Goal: Transaction & Acquisition: Purchase product/service

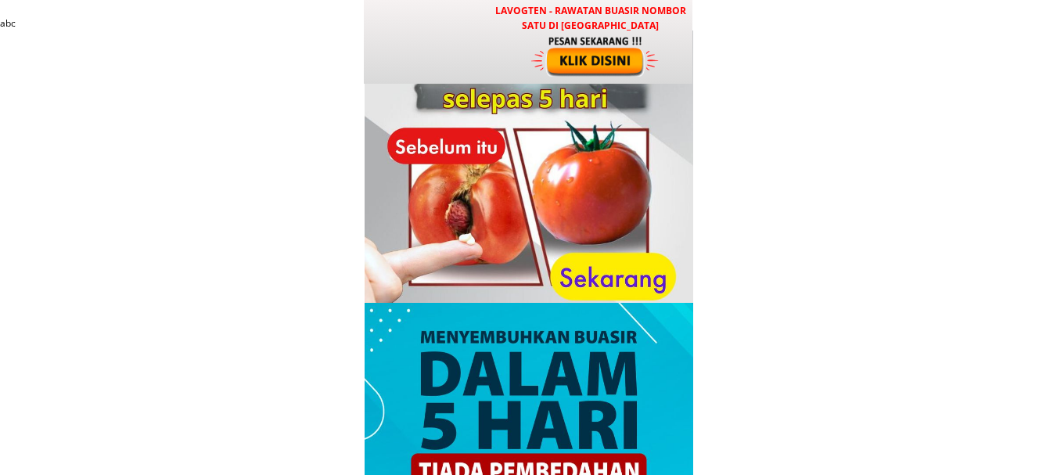
type input "[PERSON_NAME]"
type input "0133027784"
type input "Kg tanjung piring Nami munkin Tekai kiri 06"
type input "[PERSON_NAME]"
type input "0133027784"
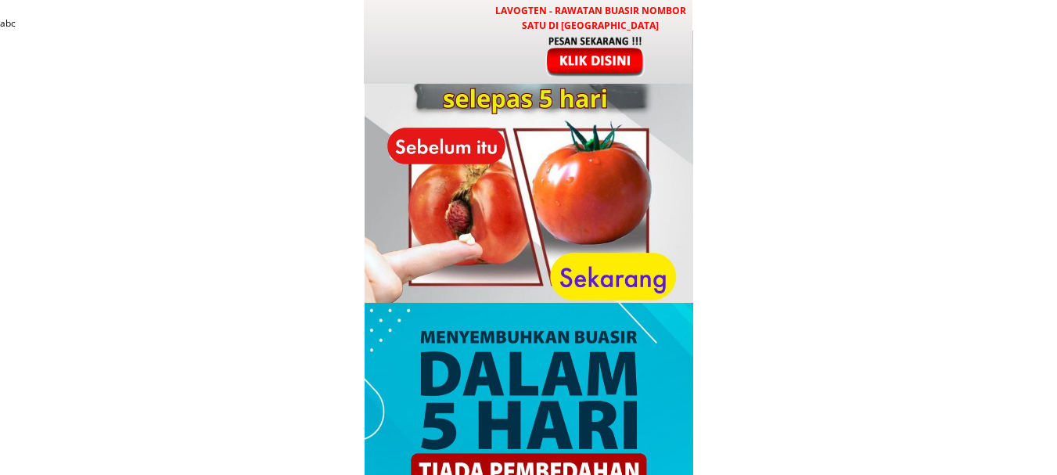
type input "Kg tanjung piring Nami munkin Tekai kiri 06"
click at [626, 66] on div at bounding box center [596, 55] width 130 height 43
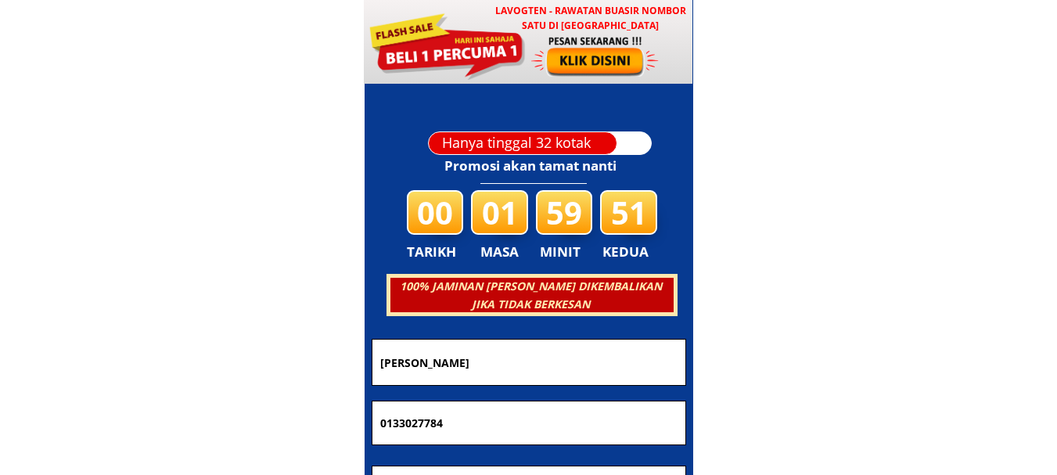
scroll to position [7542, 0]
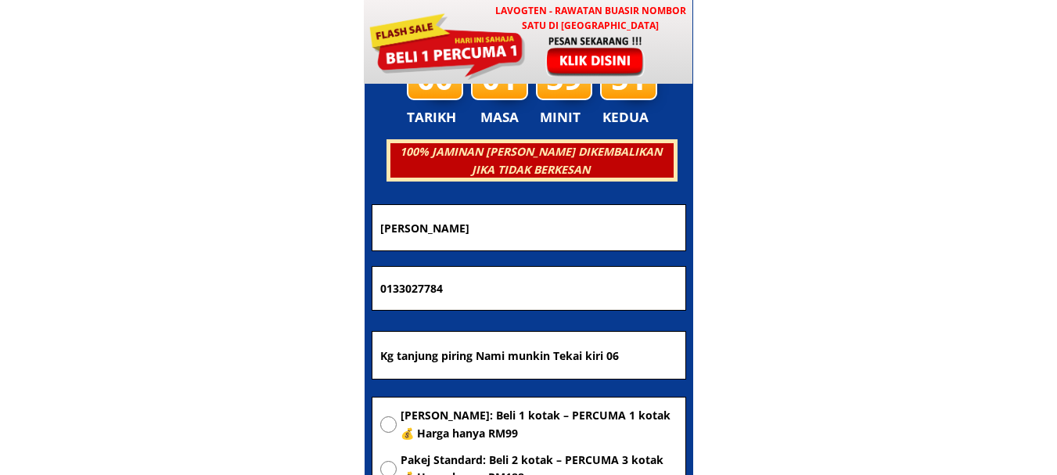
click at [490, 277] on input "0133027784" at bounding box center [528, 289] width 305 height 44
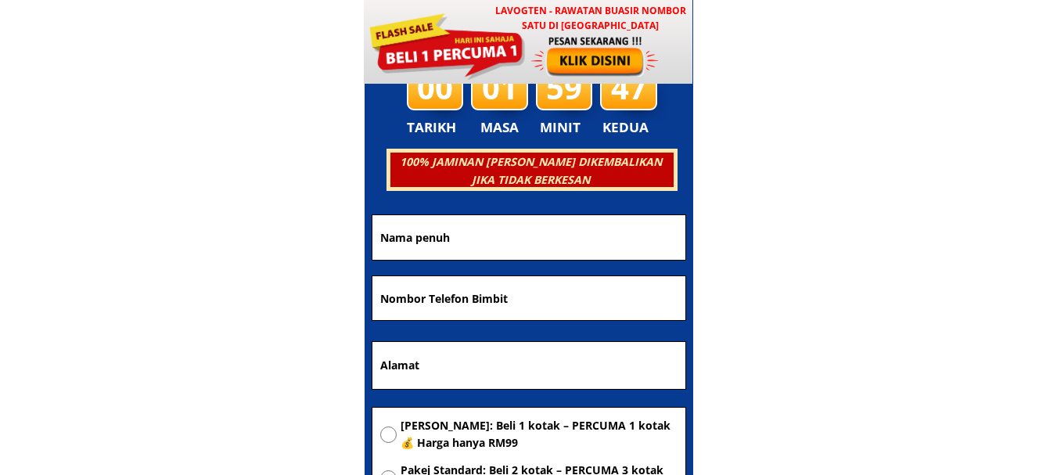
click at [490, 277] on input "tel" at bounding box center [528, 298] width 305 height 44
paste input "01111877096"
type input "01111877096"
click at [469, 230] on input "text" at bounding box center [528, 237] width 305 height 45
paste input "Halim"
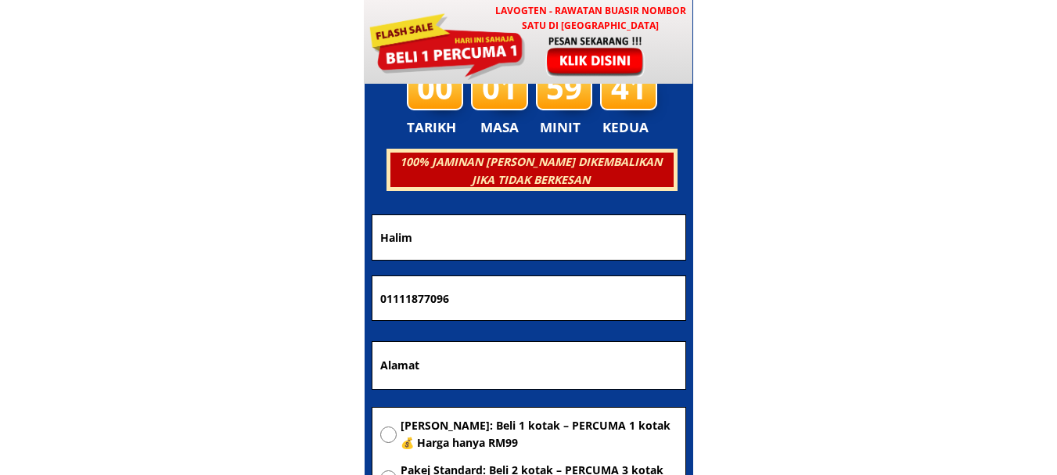
type input "Halim"
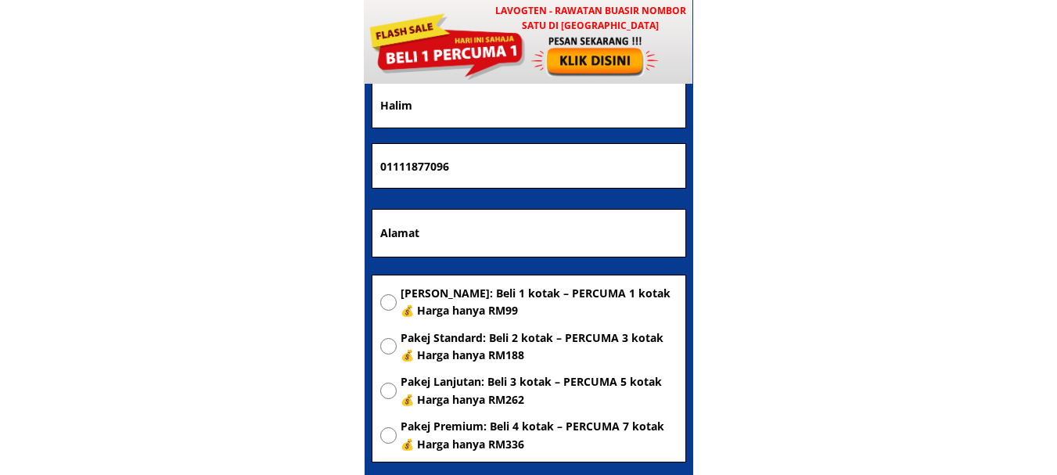
scroll to position [12775, 0]
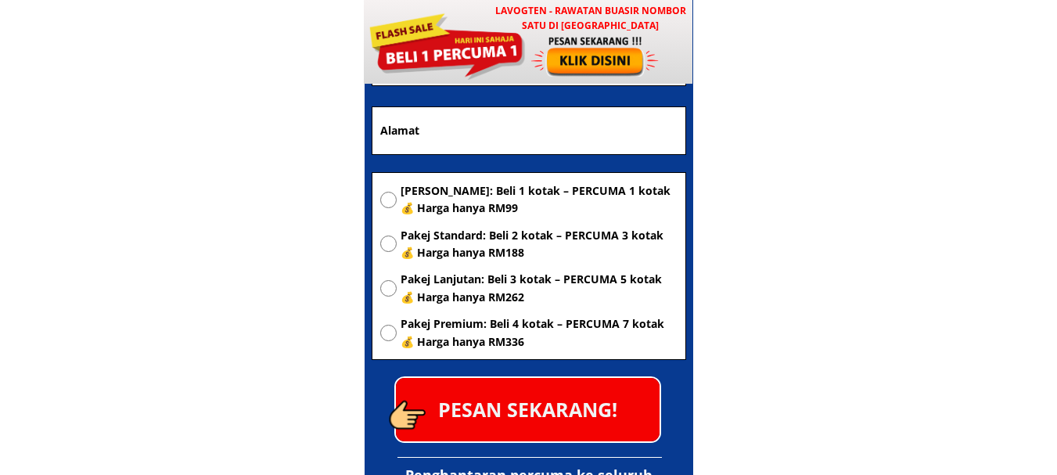
drag, startPoint x: 536, startPoint y: 116, endPoint x: 536, endPoint y: 127, distance: 11.0
click at [536, 116] on input "text" at bounding box center [528, 130] width 305 height 47
paste input "Menara amis"
type input "Menara amis"
click at [418, 191] on span "[PERSON_NAME]: Beli 1 kotak – PERCUMA 1 kotak 💰 Harga hanya RM99" at bounding box center [538, 199] width 277 height 35
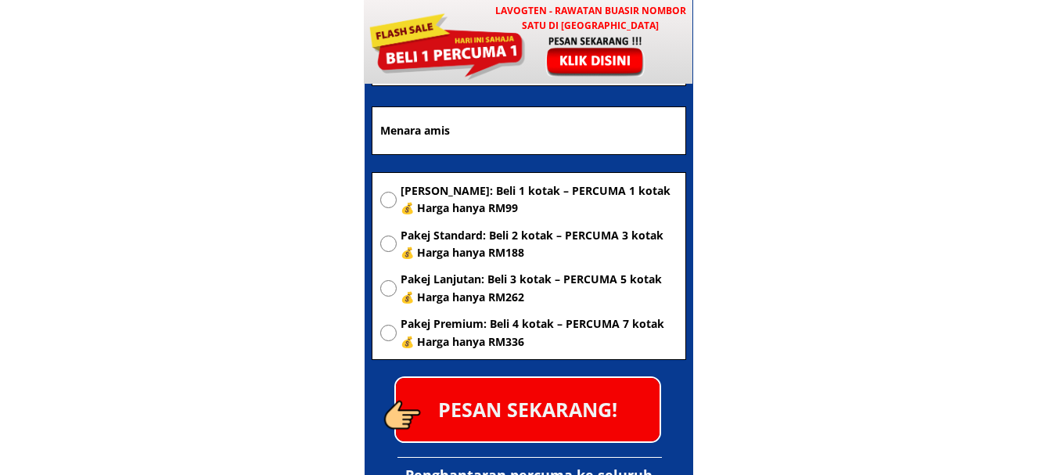
radio input "true"
click at [512, 425] on p "PESAN SEKARANG!" at bounding box center [528, 409] width 264 height 63
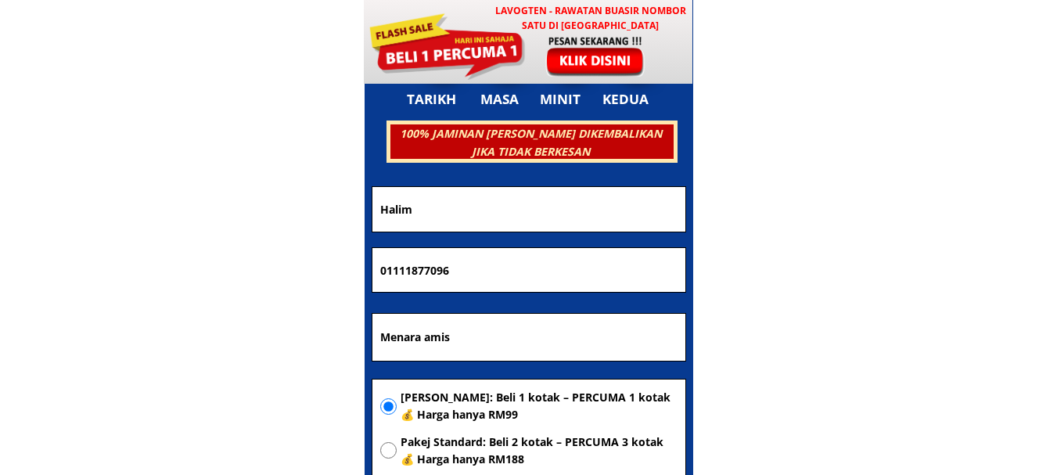
scroll to position [12541, 0]
